Goal: Information Seeking & Learning: Learn about a topic

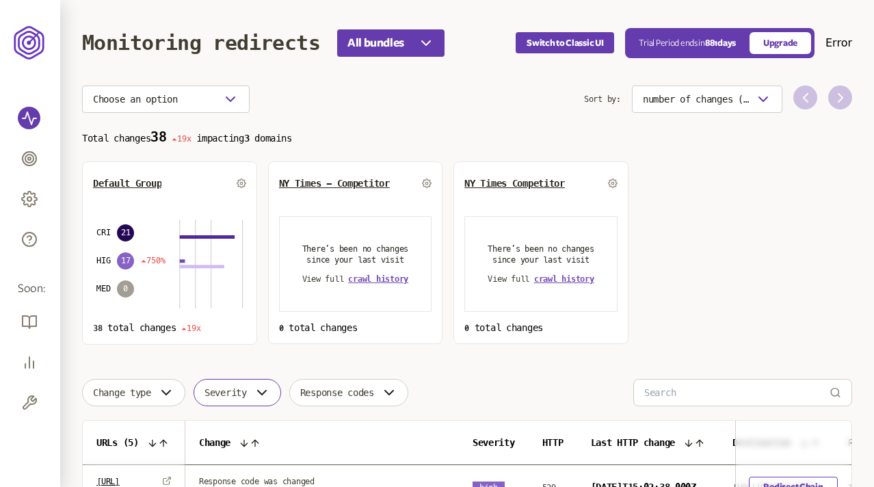
scroll to position [330, 0]
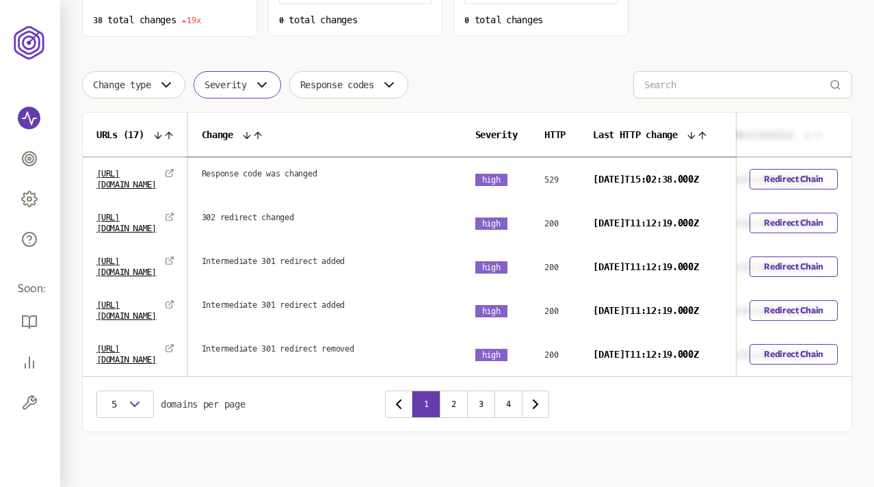
scroll to position [362, 0]
click at [505, 410] on button "4" at bounding box center [507, 404] width 27 height 27
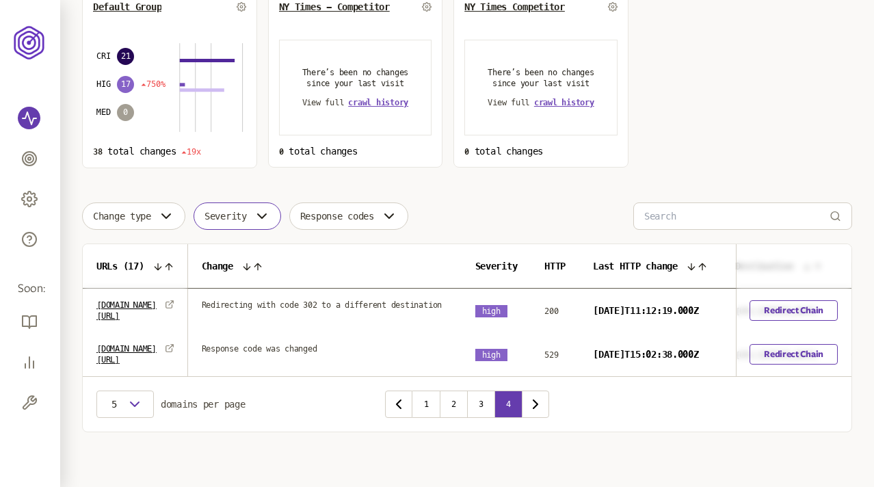
scroll to position [200, 0]
click at [424, 400] on button "1" at bounding box center [425, 404] width 27 height 27
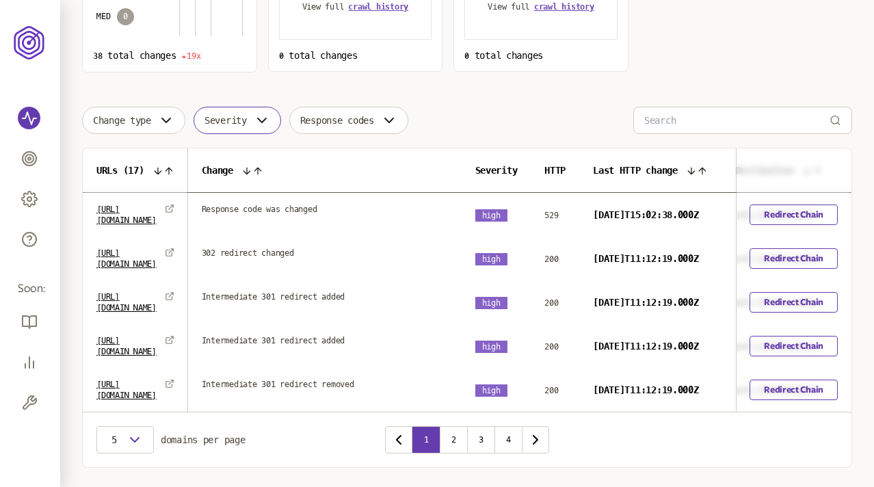
scroll to position [262, 0]
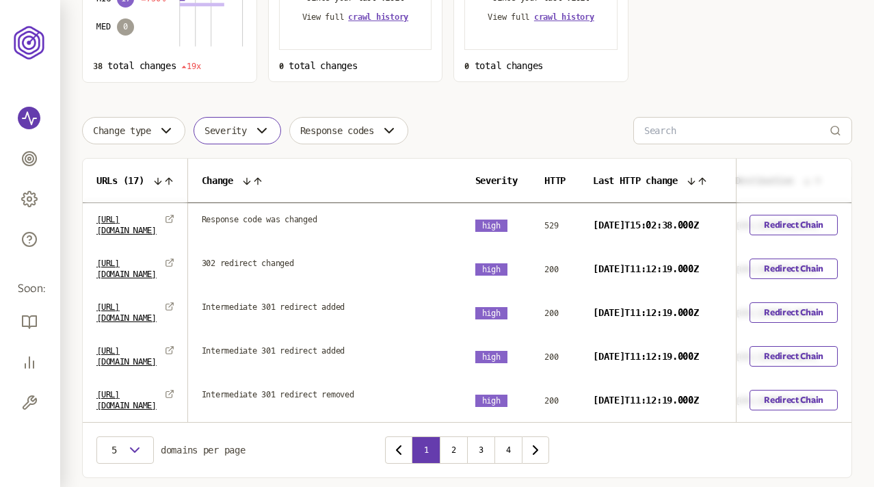
click at [256, 133] on button "Severity" at bounding box center [238, 130] width 88 height 27
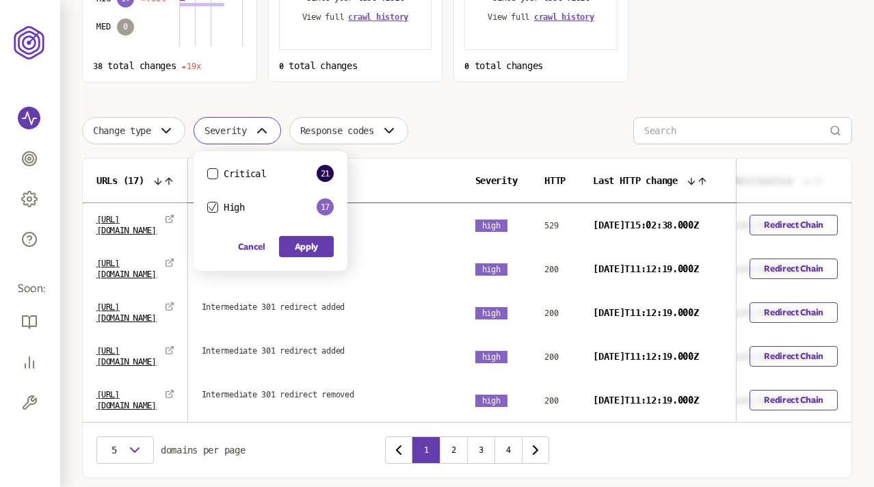
click at [215, 204] on icon "button" at bounding box center [213, 207] width 8 height 8
click at [216, 171] on button "Critical" at bounding box center [212, 173] width 11 height 11
click at [308, 248] on button "Apply" at bounding box center [306, 246] width 55 height 21
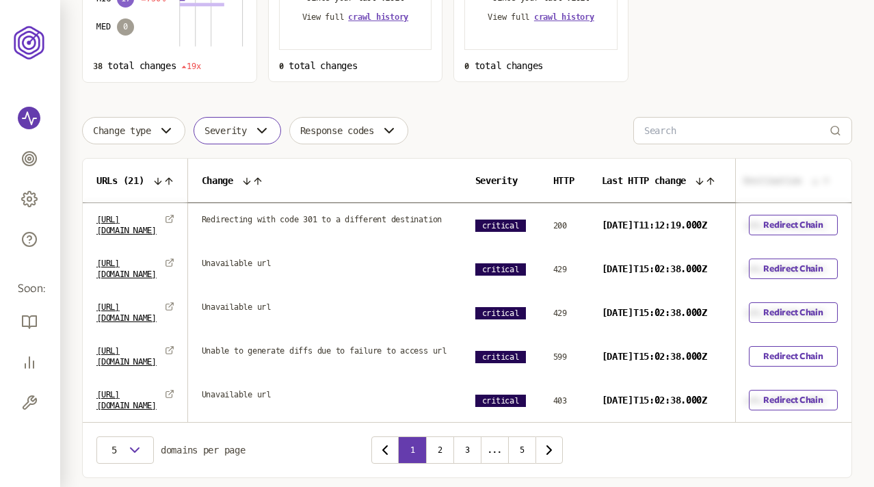
scroll to position [364, 0]
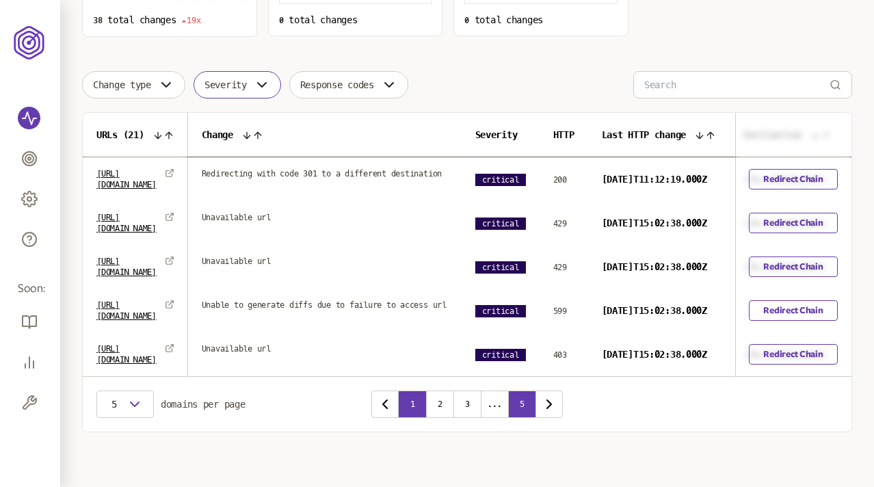
click at [527, 406] on button "5" at bounding box center [521, 404] width 27 height 27
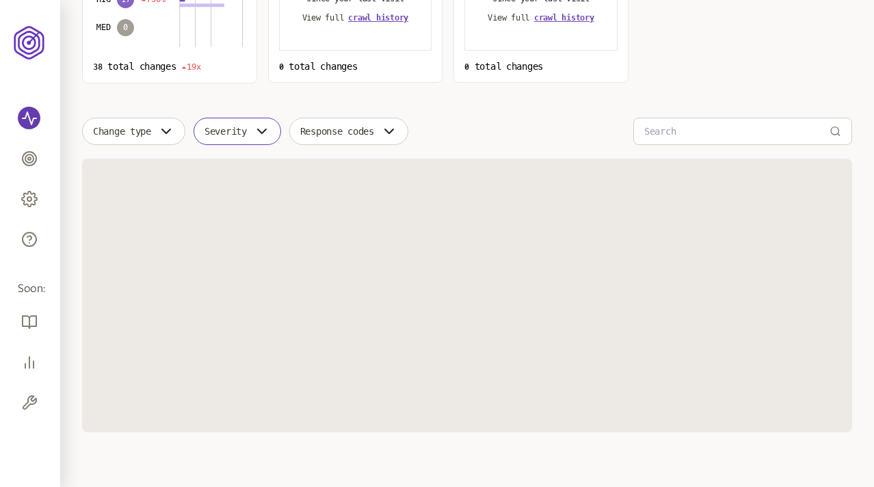
scroll to position [145, 0]
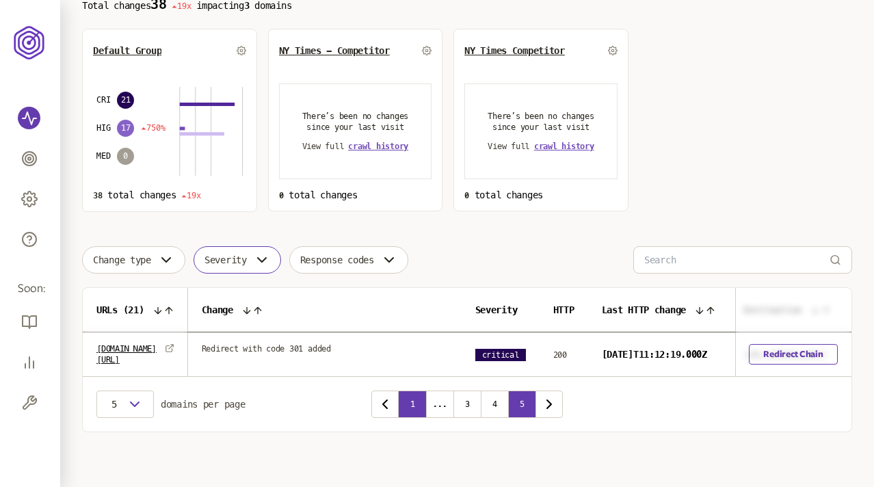
click at [408, 402] on button "1" at bounding box center [412, 404] width 27 height 27
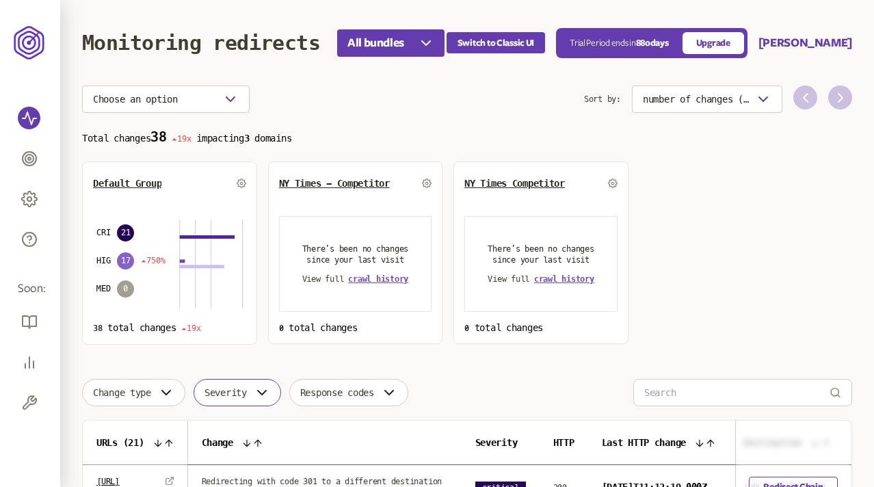
click at [222, 395] on span "Severity" at bounding box center [225, 392] width 42 height 11
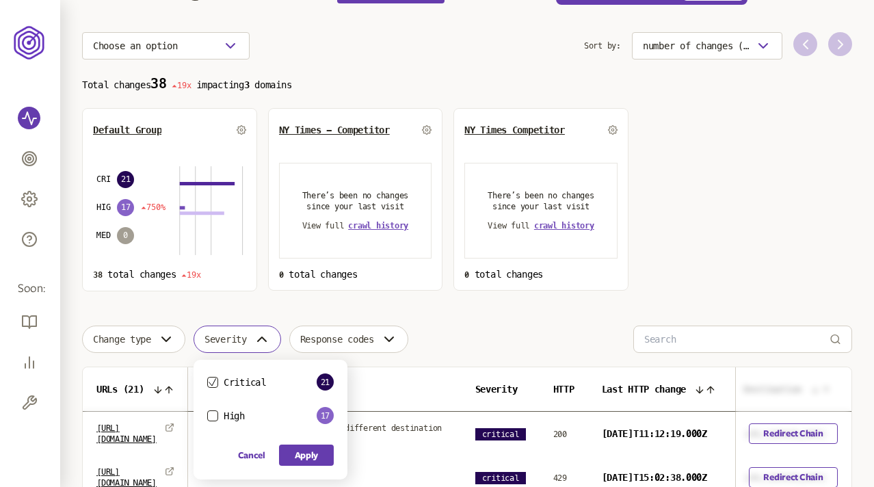
scroll to position [72, 0]
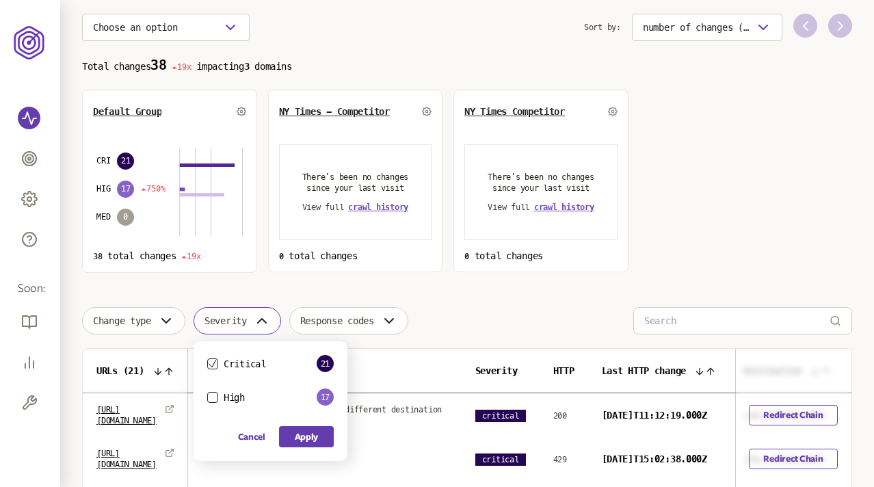
click at [217, 362] on icon "button" at bounding box center [213, 364] width 8 height 8
click at [310, 441] on button "Apply" at bounding box center [306, 436] width 55 height 21
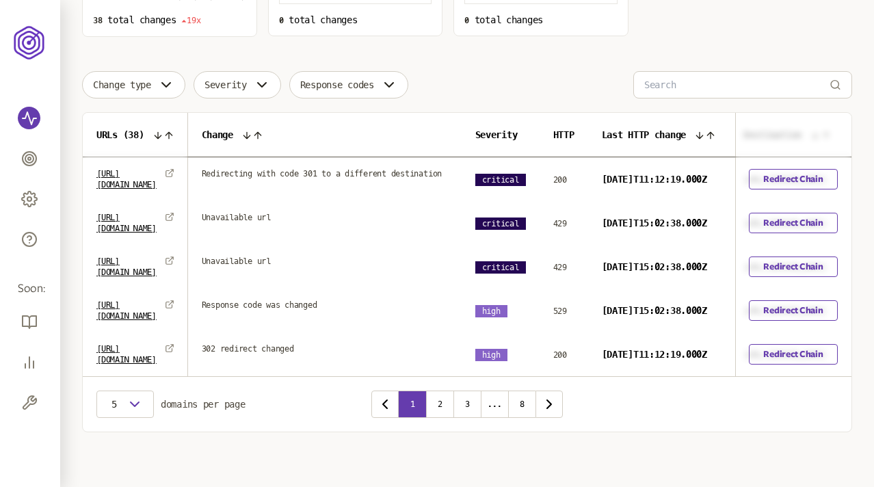
scroll to position [364, 0]
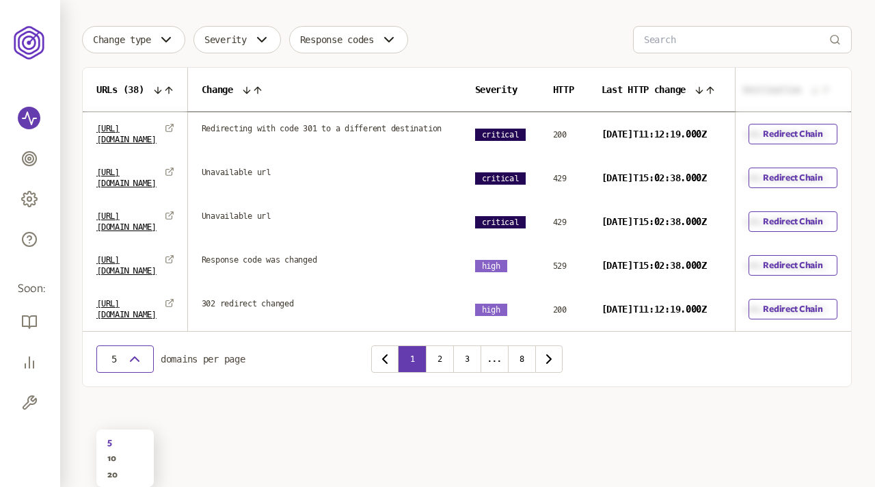
click at [127, 367] on icon "button" at bounding box center [135, 359] width 16 height 16
click at [114, 469] on div "20" at bounding box center [125, 474] width 36 height 11
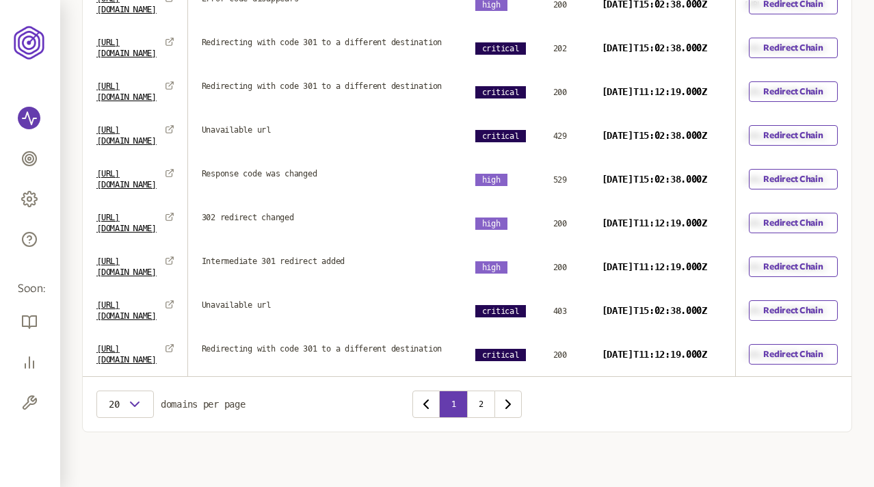
scroll to position [1185, 0]
click at [479, 406] on button "2" at bounding box center [480, 404] width 27 height 27
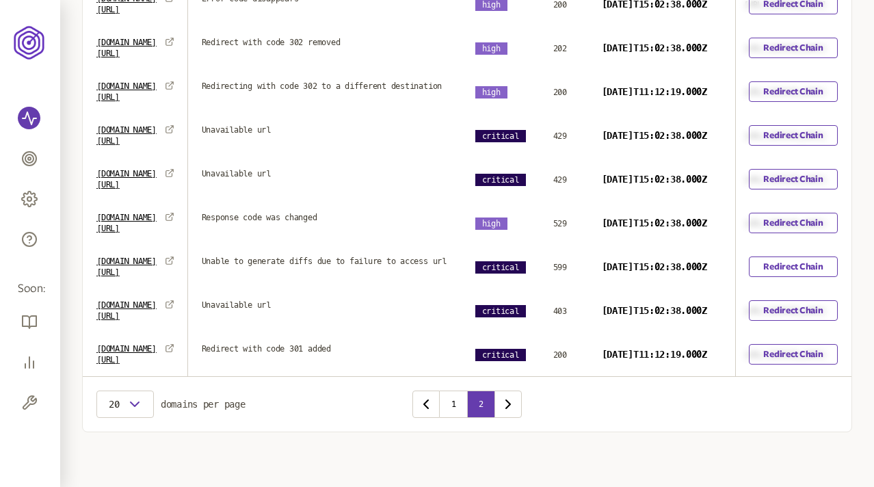
scroll to position [1075, 0]
click at [453, 401] on button "1" at bounding box center [453, 404] width 27 height 27
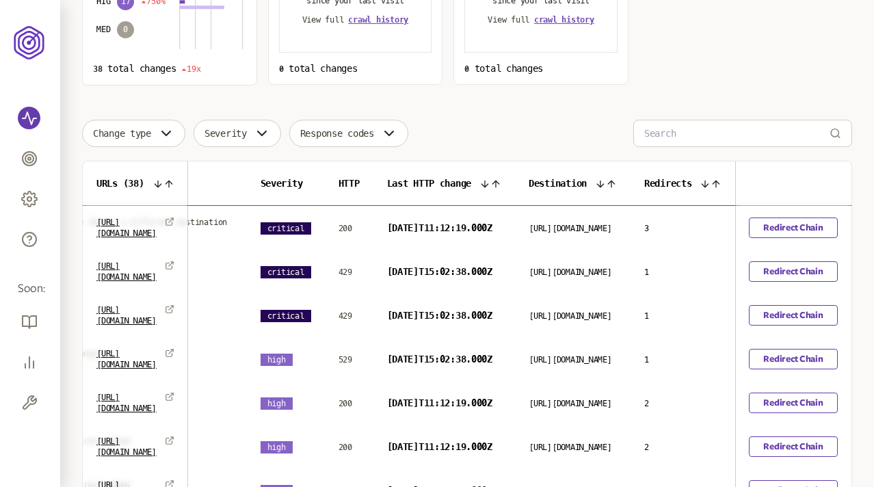
scroll to position [0, 421]
click at [801, 234] on link "Redirect Chain" at bounding box center [793, 227] width 88 height 21
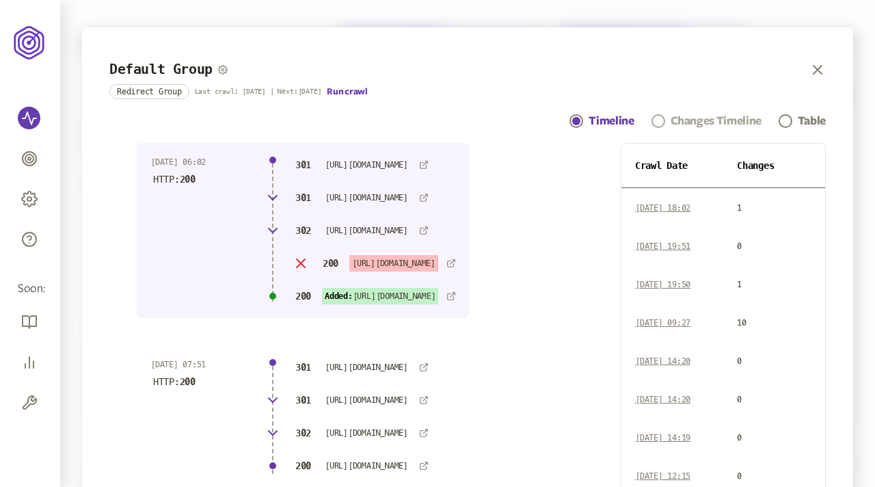
click at [693, 121] on div "Changes Timeline" at bounding box center [716, 121] width 91 height 16
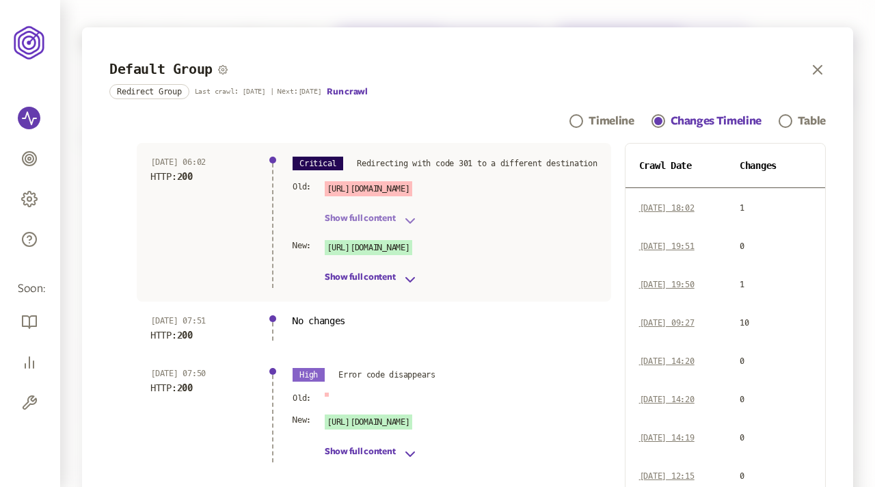
click at [411, 218] on icon "button" at bounding box center [410, 221] width 16 height 16
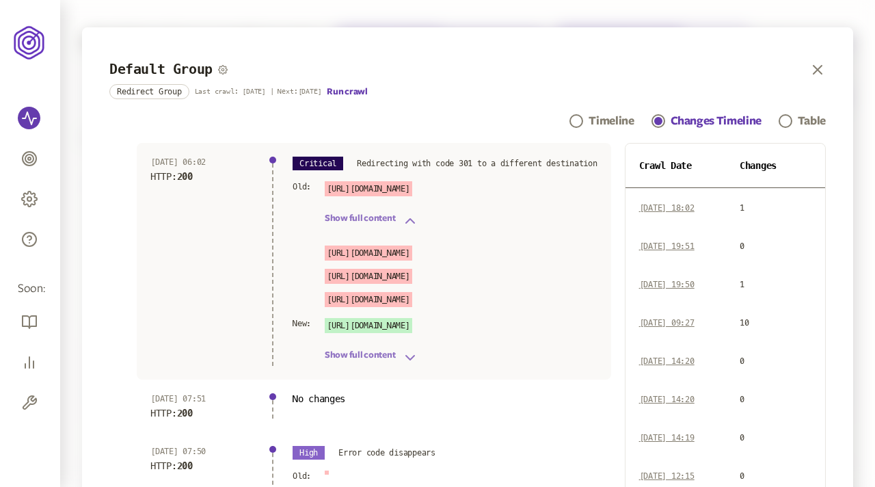
click at [409, 352] on icon "button" at bounding box center [410, 357] width 16 height 16
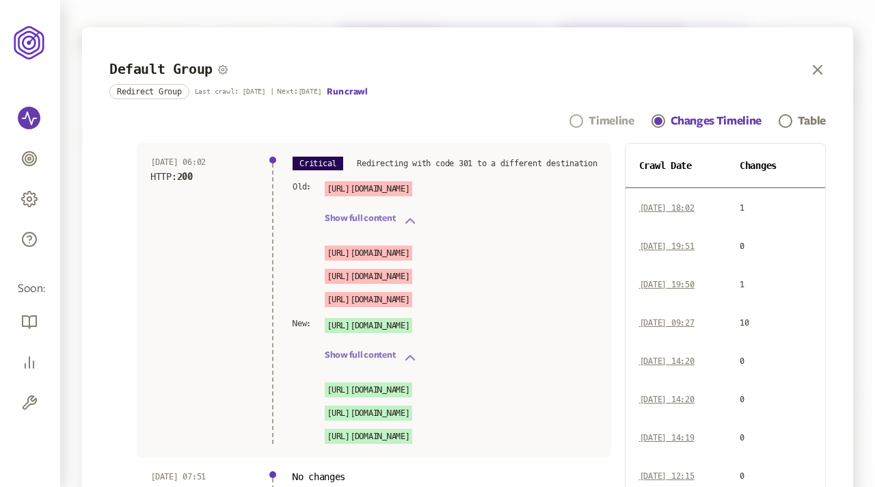
click at [600, 120] on div "Timeline" at bounding box center [611, 121] width 45 height 16
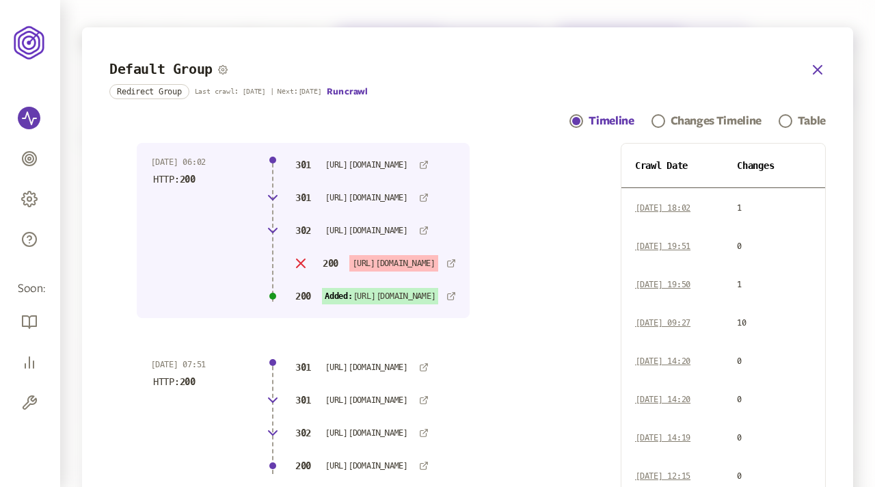
click at [812, 70] on icon "button" at bounding box center [818, 70] width 16 height 16
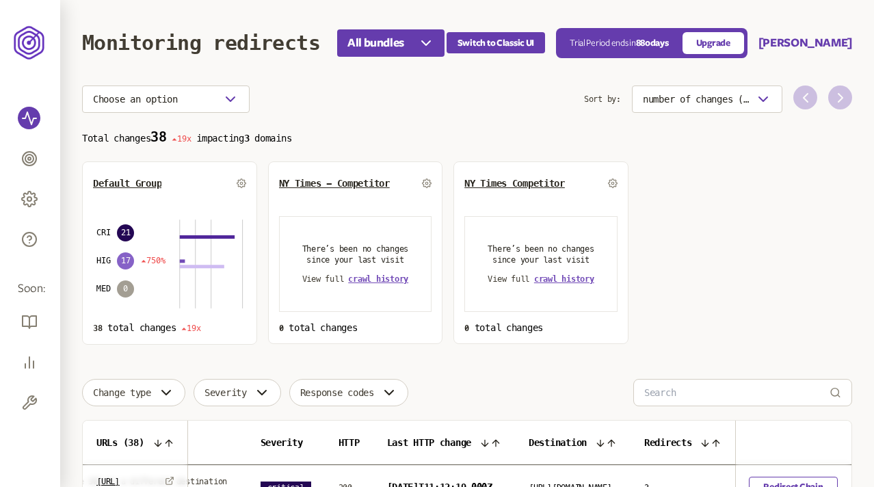
click at [349, 141] on p "Total changes 38 19x impacting 3 domains" at bounding box center [467, 137] width 770 height 16
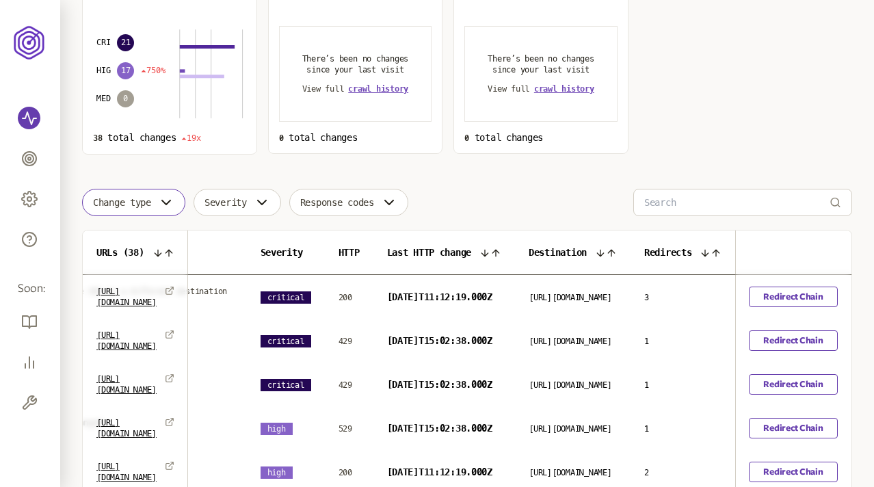
scroll to position [217, 0]
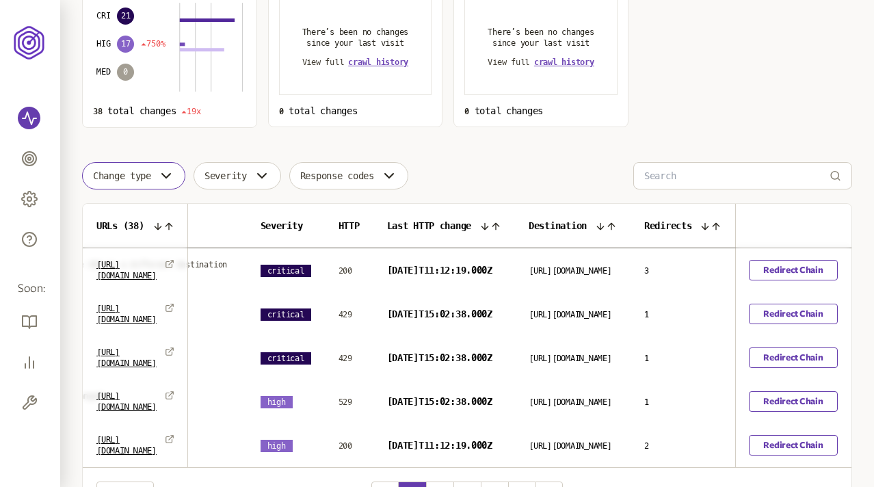
click at [146, 179] on span "Change type" at bounding box center [122, 175] width 58 height 11
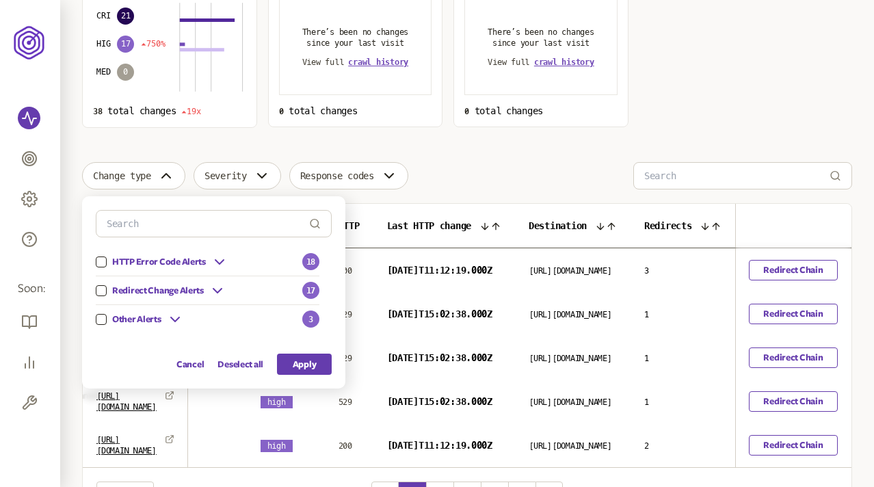
click at [102, 315] on button "button" at bounding box center [101, 319] width 11 height 11
click at [302, 362] on button "Apply" at bounding box center [304, 364] width 55 height 21
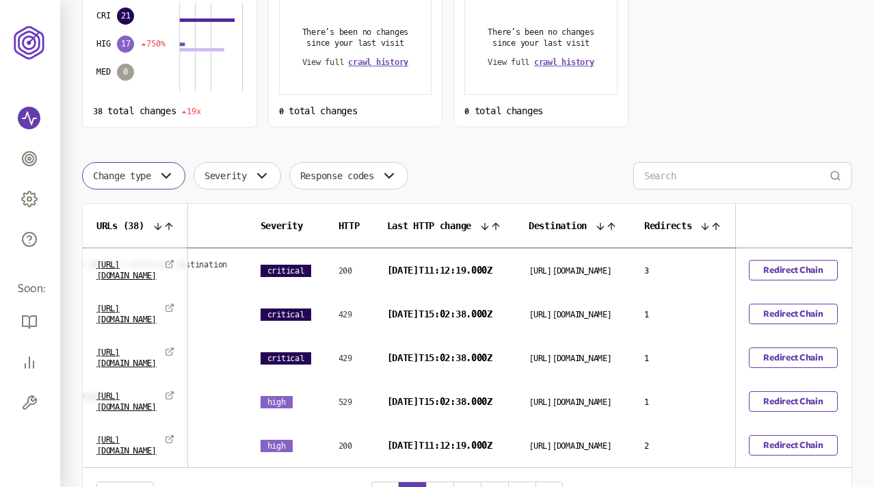
click at [162, 176] on icon "button" at bounding box center [166, 176] width 16 height 16
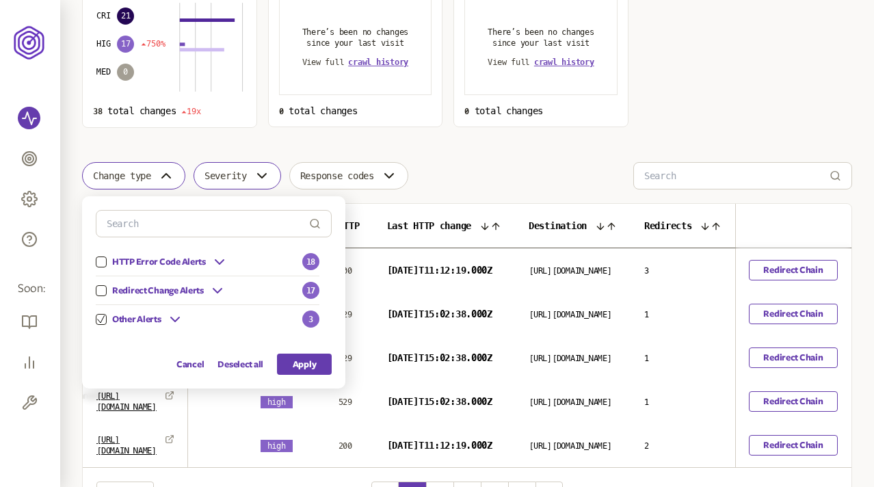
click at [233, 179] on span "Severity" at bounding box center [225, 175] width 42 height 11
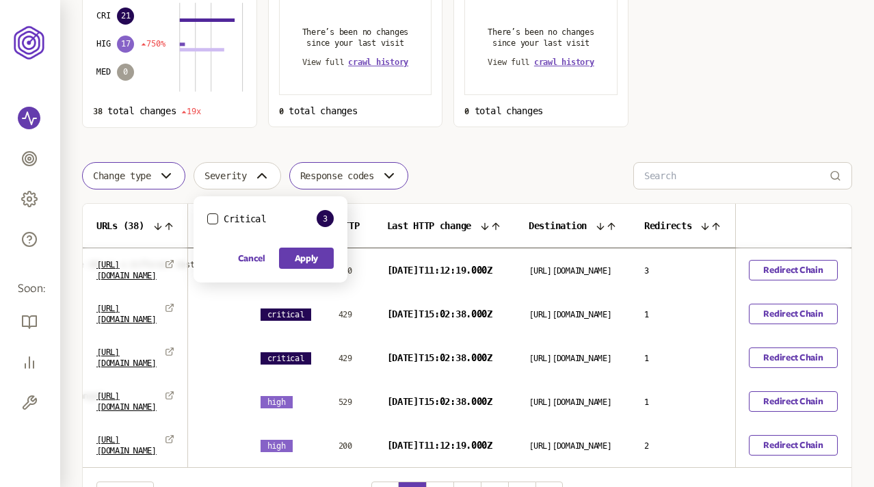
click at [372, 183] on button "Response codes" at bounding box center [348, 175] width 119 height 27
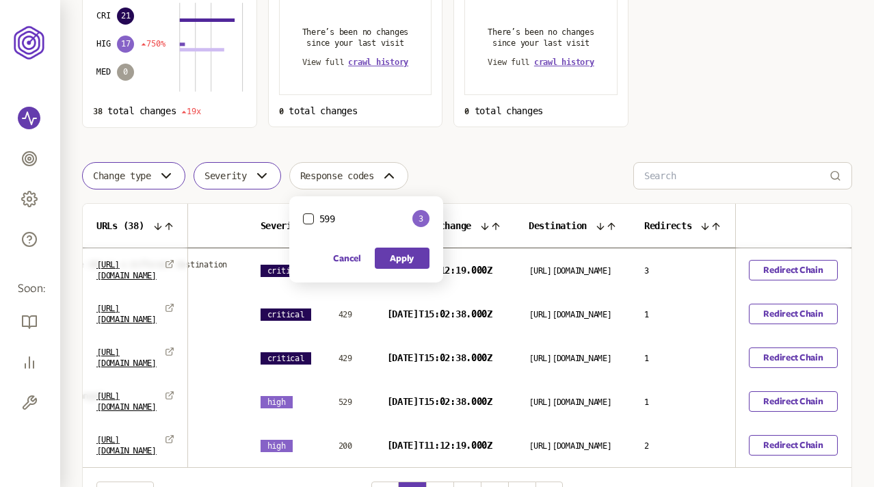
click at [246, 183] on button "Severity" at bounding box center [238, 175] width 88 height 27
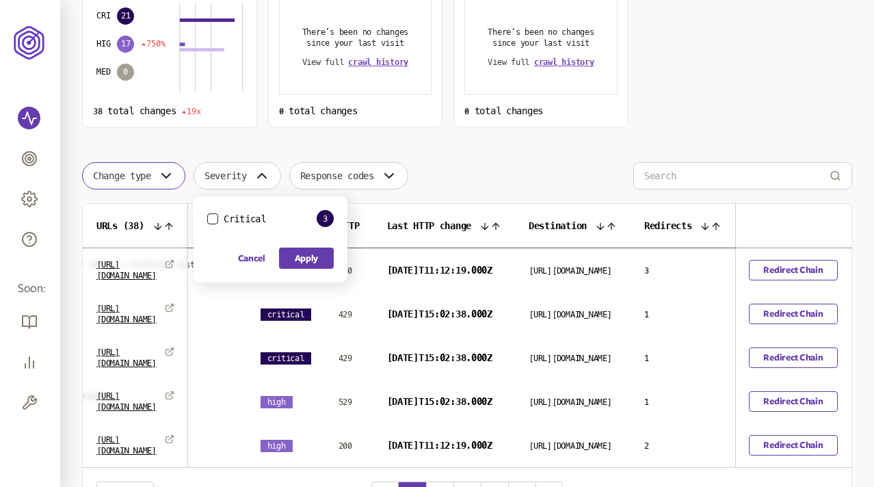
click at [155, 174] on button "Change type" at bounding box center [133, 175] width 103 height 27
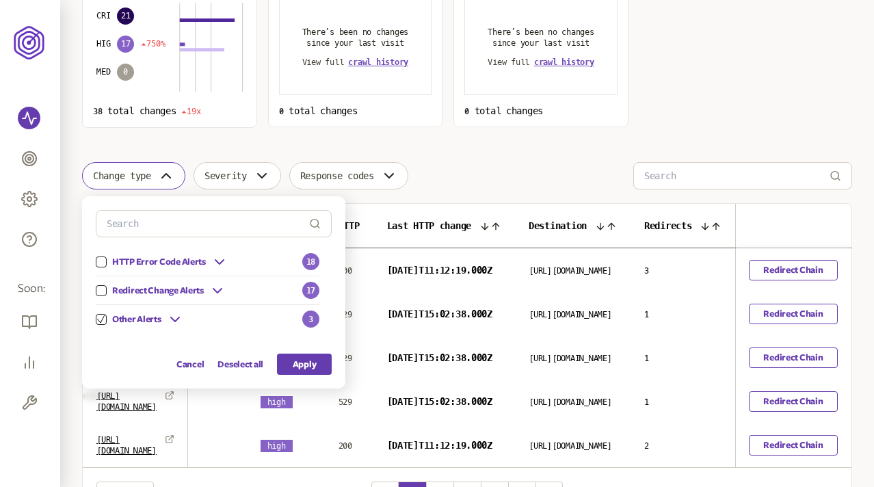
click at [98, 319] on icon "button" at bounding box center [100, 319] width 7 height 8
click at [244, 365] on button "Deselect all" at bounding box center [240, 364] width 46 height 21
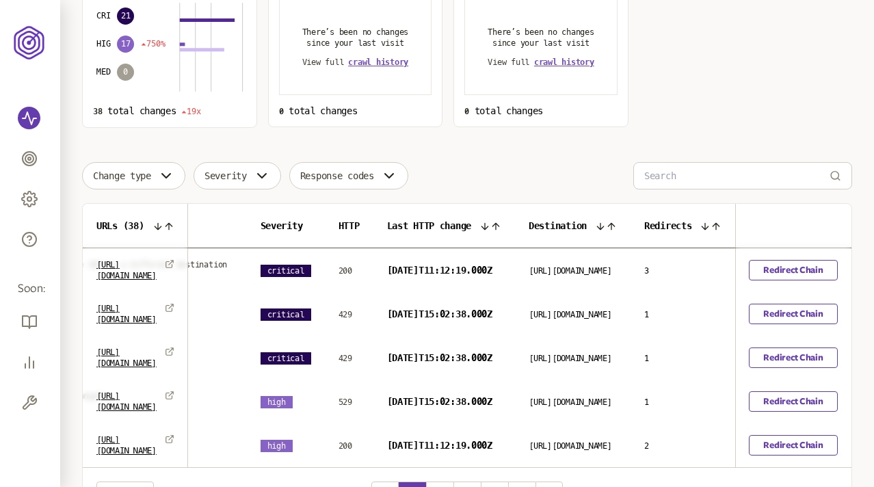
click at [493, 185] on div "Change type Severity Response codes" at bounding box center [467, 175] width 770 height 27
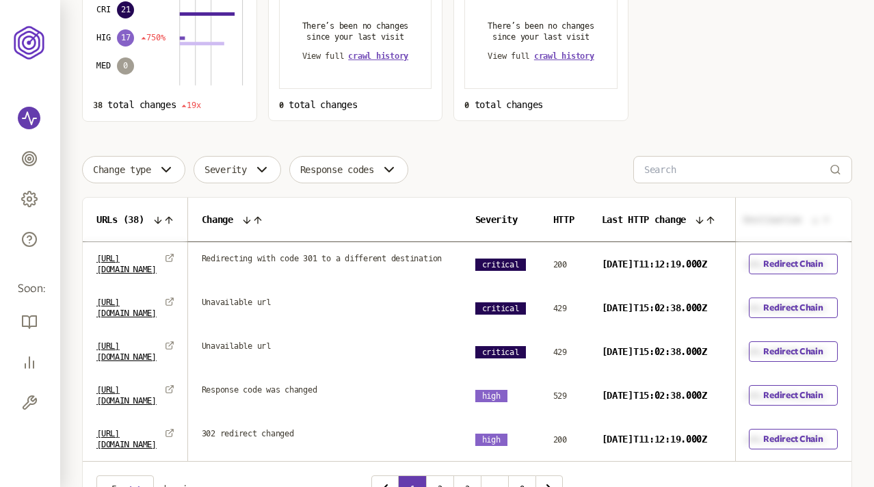
scroll to position [215, 0]
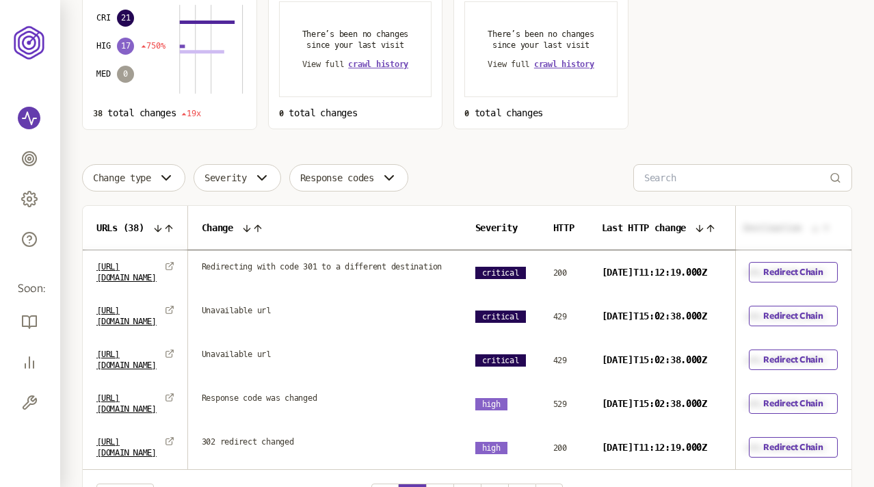
click at [432, 176] on div "Change type Severity Response codes" at bounding box center [467, 177] width 770 height 27
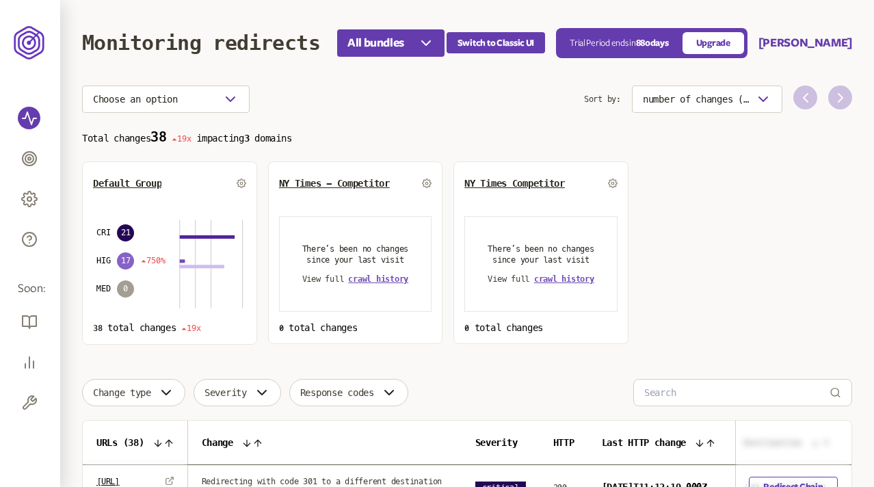
click at [423, 114] on section "Choose an option Sort by: number of changes (high-low) Total changes 38 19x imp…" at bounding box center [467, 214] width 770 height 259
click at [487, 117] on section "Choose an option Sort by: number of changes (high-low) Total changes 38 19x imp…" at bounding box center [467, 214] width 770 height 259
click at [483, 115] on section "Choose an option Sort by: number of changes (high-low) Total changes 38 19x imp…" at bounding box center [467, 214] width 770 height 259
click at [538, 144] on p "Total changes 38 19x impacting 3 domains" at bounding box center [467, 137] width 770 height 16
click at [419, 143] on p "Total changes 38 19x impacting 3 domains" at bounding box center [467, 137] width 770 height 16
